Goal: Complete application form

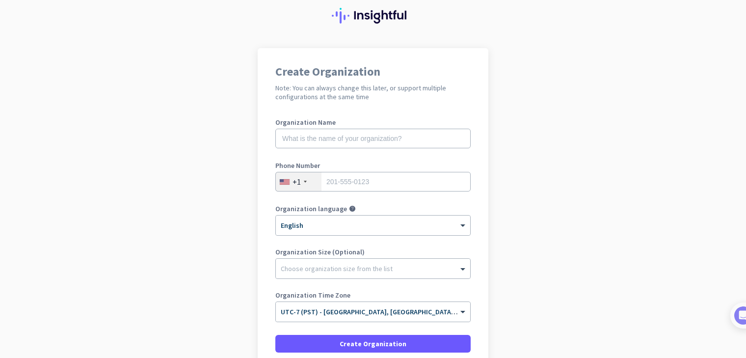
scroll to position [49, 0]
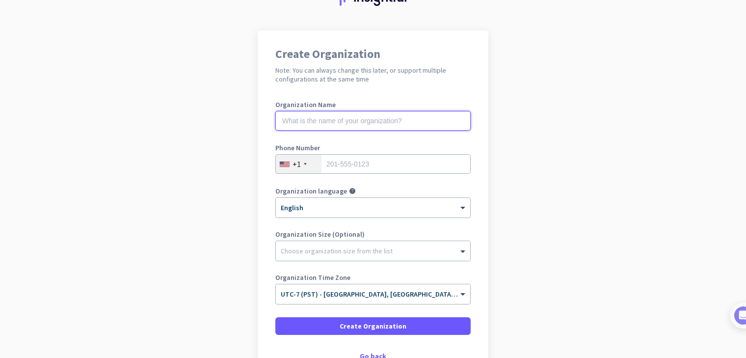
click at [362, 119] on input "text" at bounding box center [372, 121] width 195 height 20
type input "Mercor"
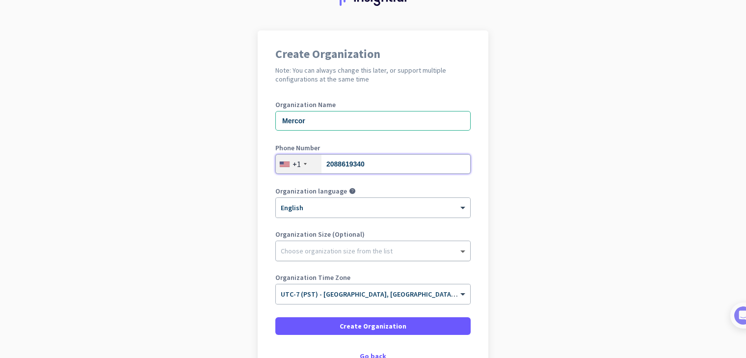
type input "2088619340"
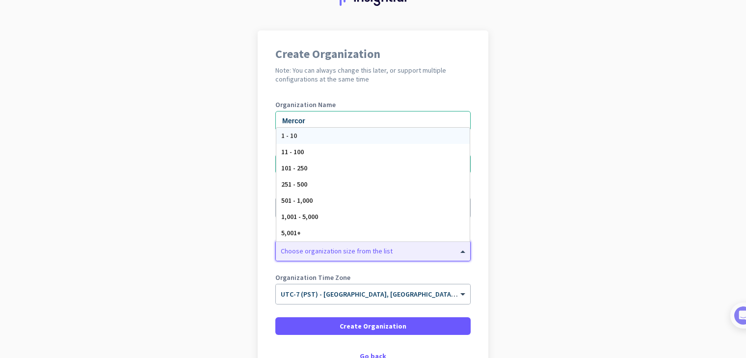
click at [458, 249] on span at bounding box center [464, 251] width 12 height 10
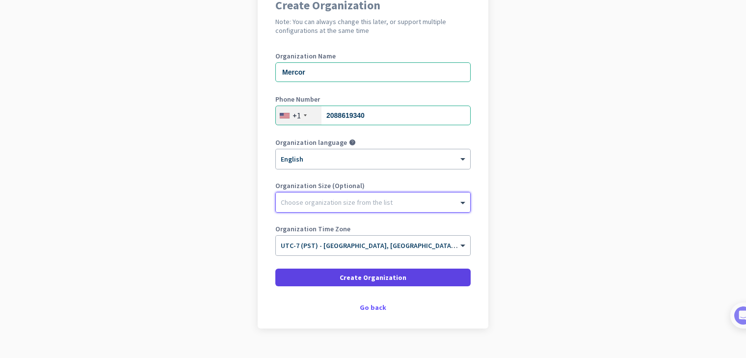
scroll to position [98, 0]
click at [387, 275] on span "Create Organization" at bounding box center [373, 277] width 67 height 10
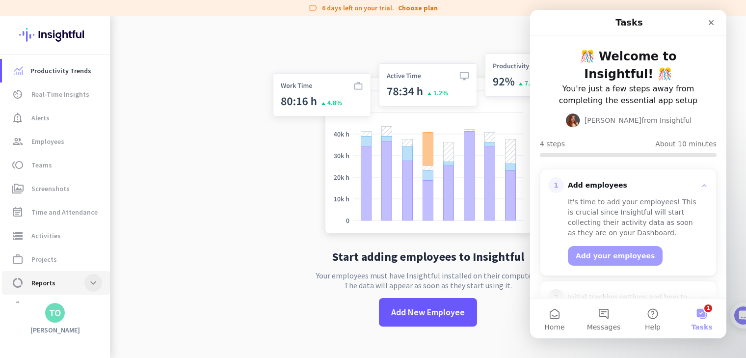
click at [89, 279] on span at bounding box center [93, 283] width 18 height 18
